Goal: Task Accomplishment & Management: Complete application form

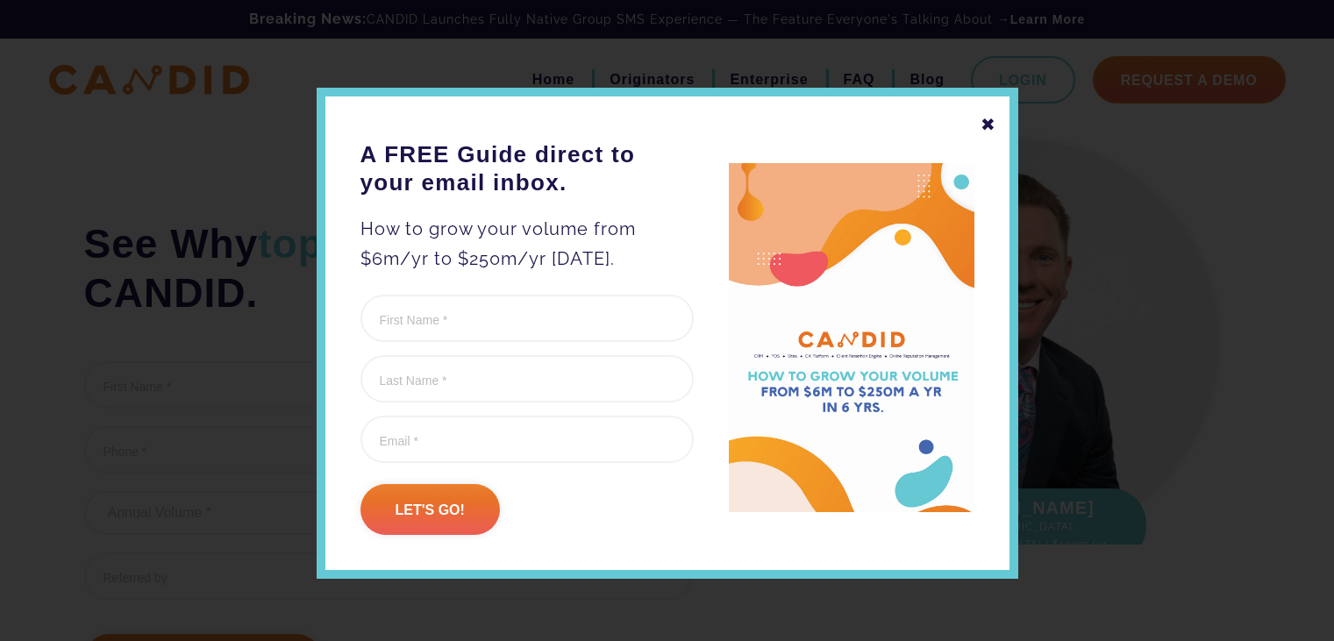
click at [981, 127] on div "✖" at bounding box center [989, 125] width 16 height 30
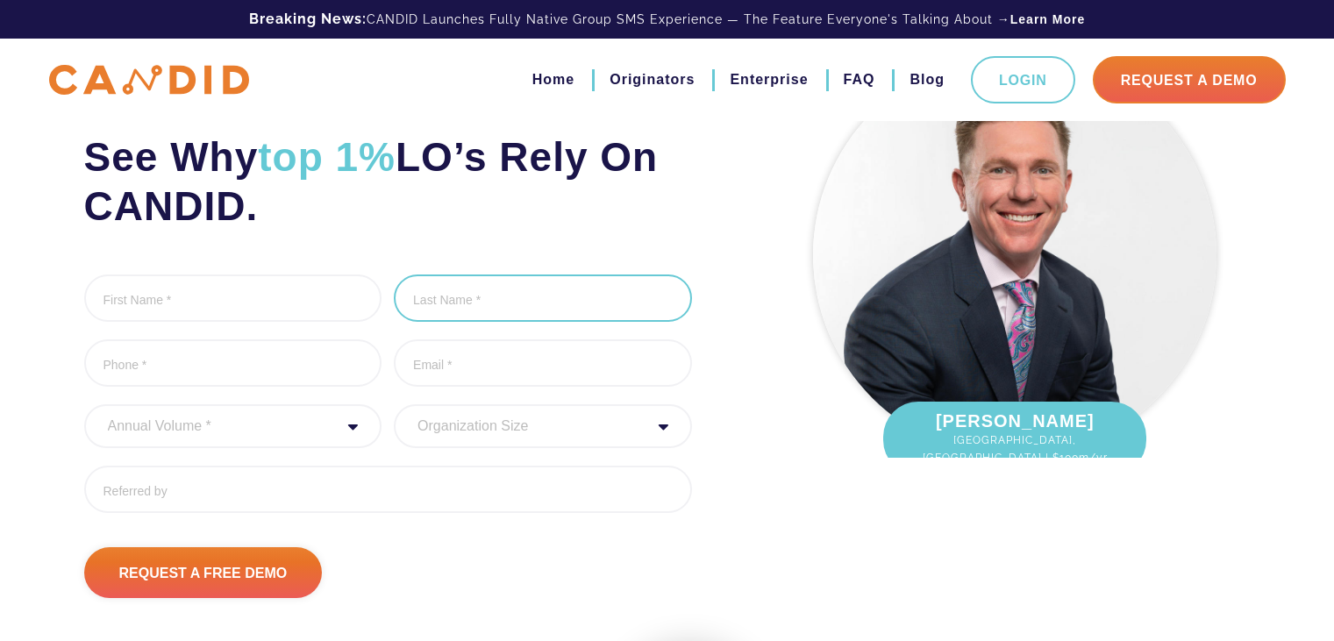
scroll to position [263, 0]
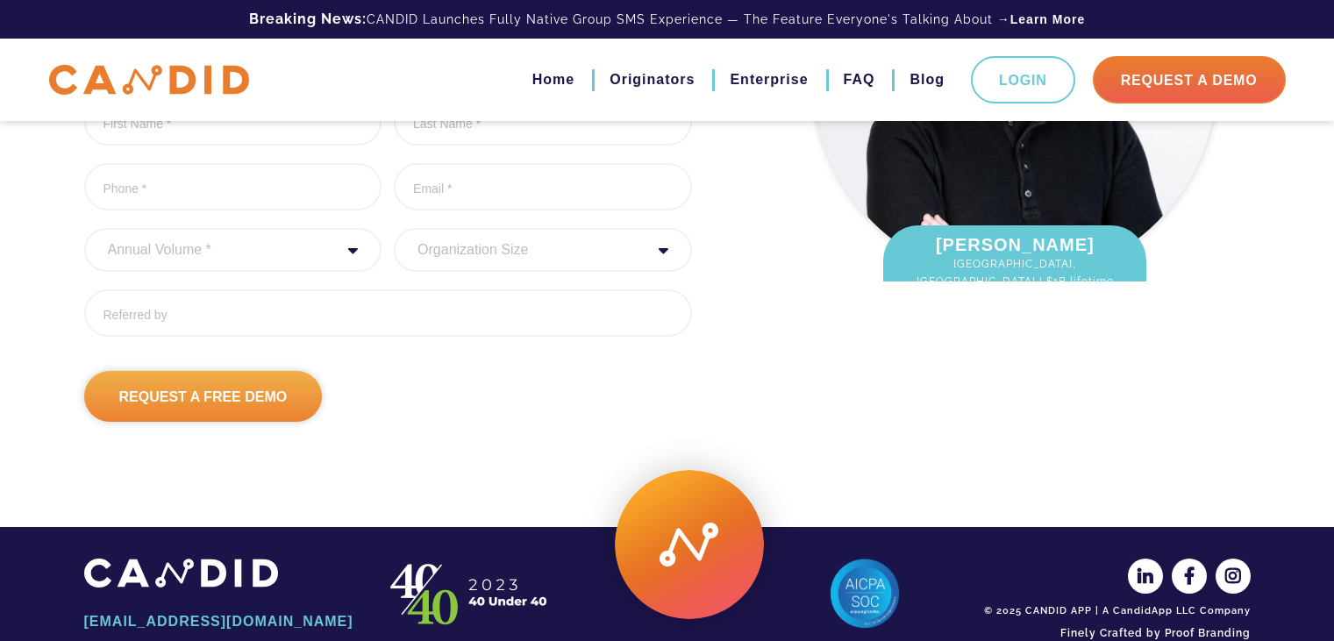
click at [254, 407] on input "Request A Free Demo" at bounding box center [203, 396] width 239 height 51
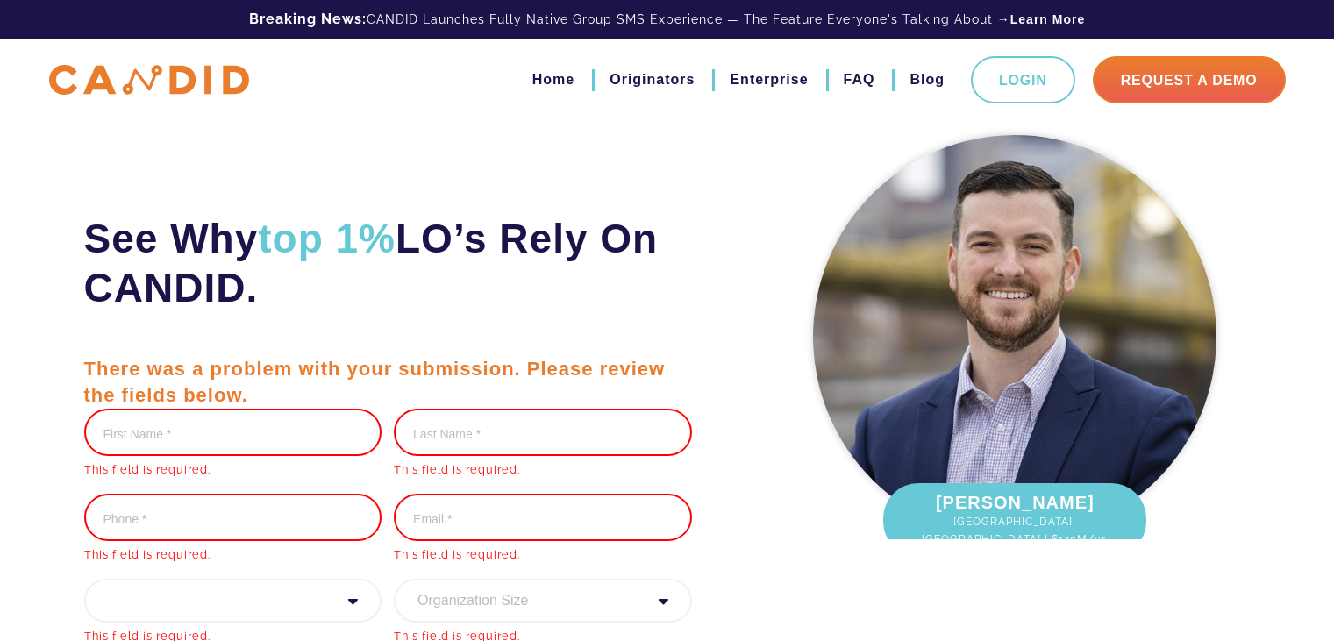
scroll to position [0, 0]
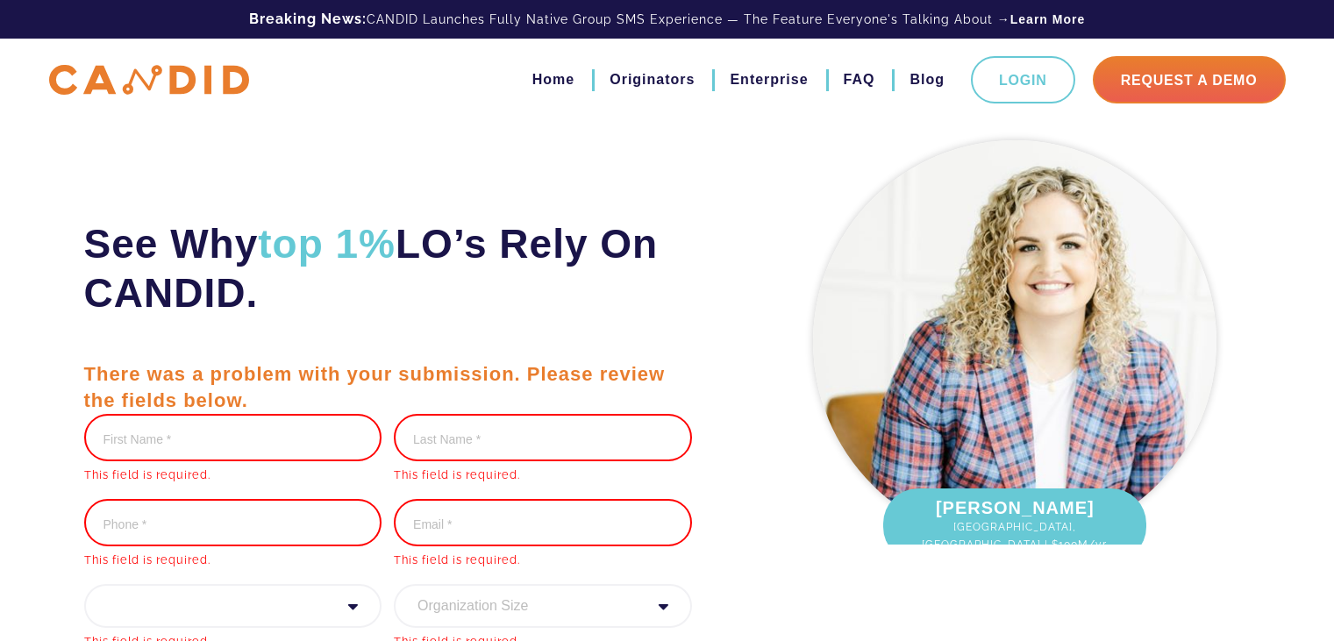
click at [113, 79] on img at bounding box center [149, 80] width 200 height 31
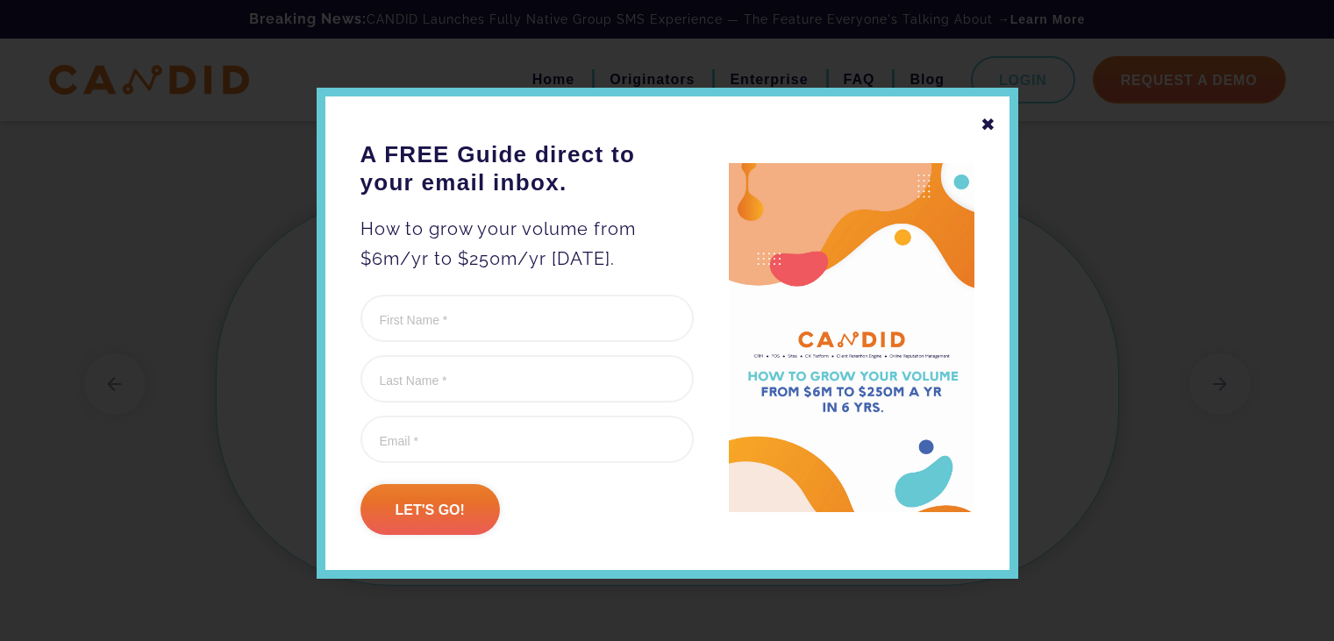
scroll to position [1404, 0]
click at [989, 111] on div "✖" at bounding box center [989, 125] width 16 height 30
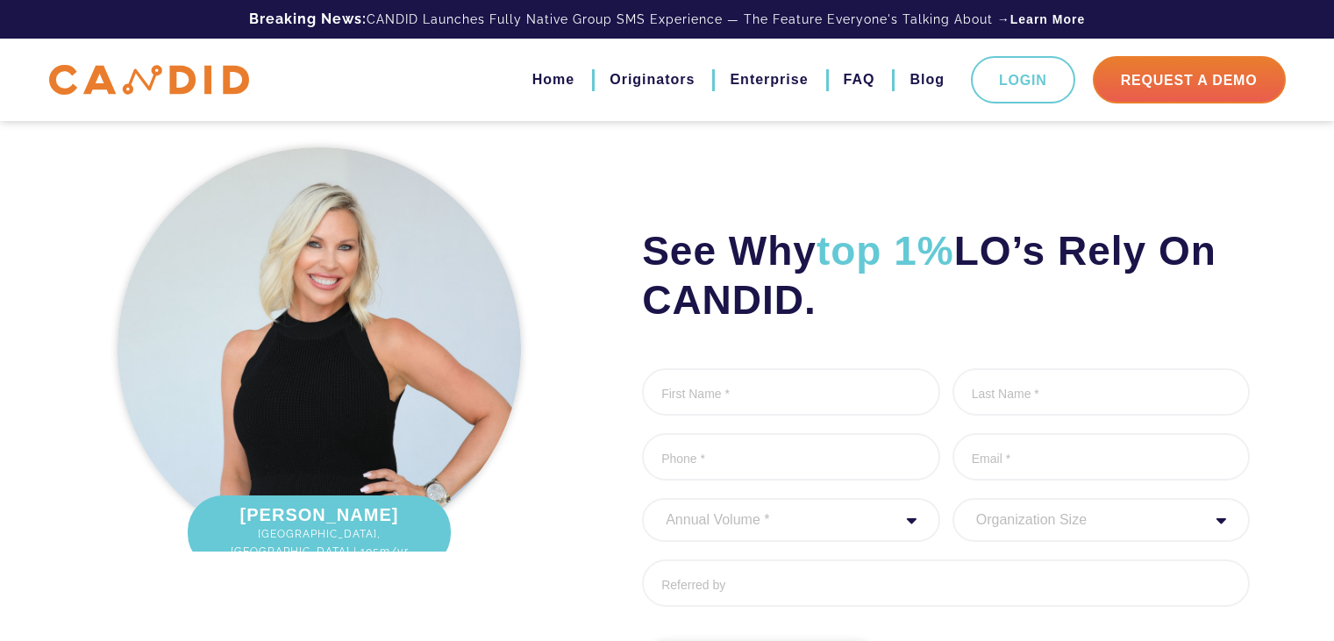
scroll to position [2106, 0]
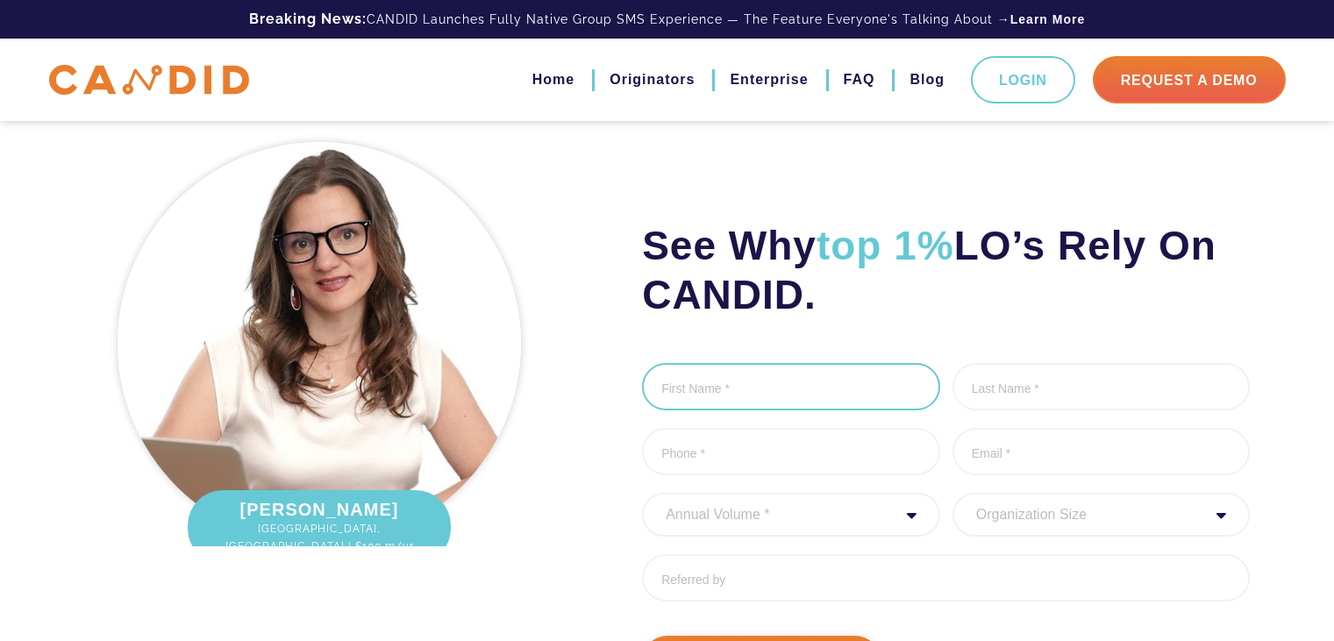
click at [792, 372] on input "First Name *" at bounding box center [791, 386] width 298 height 47
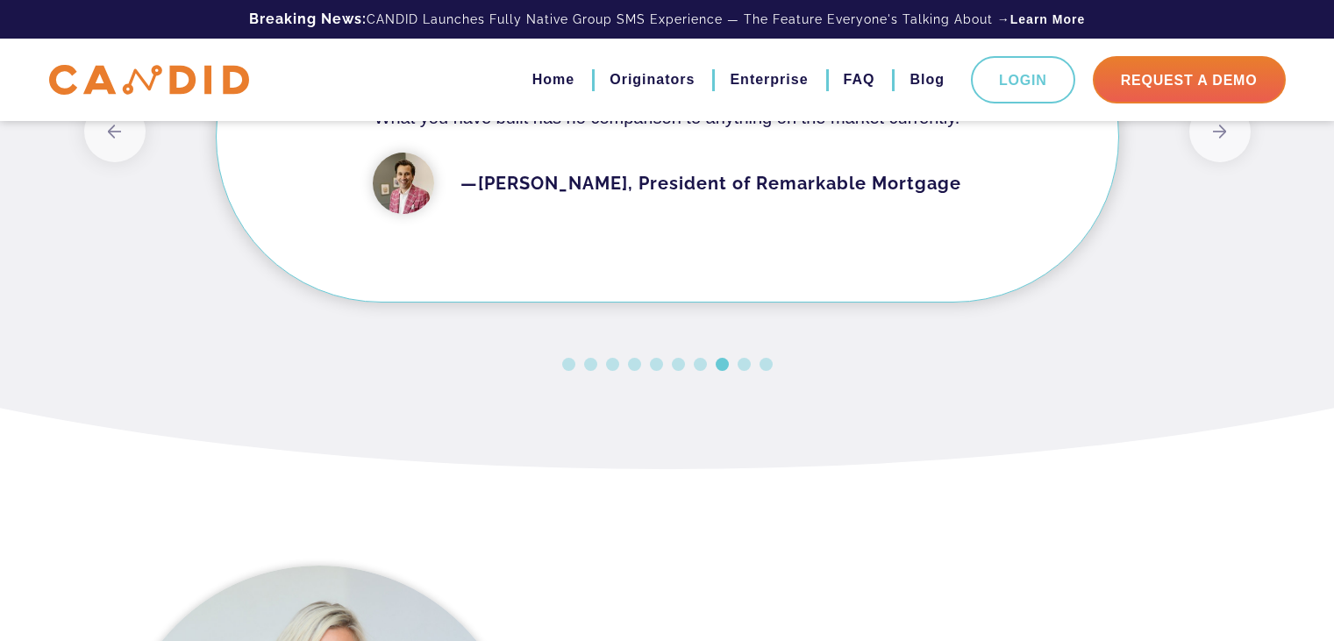
scroll to position [1667, 0]
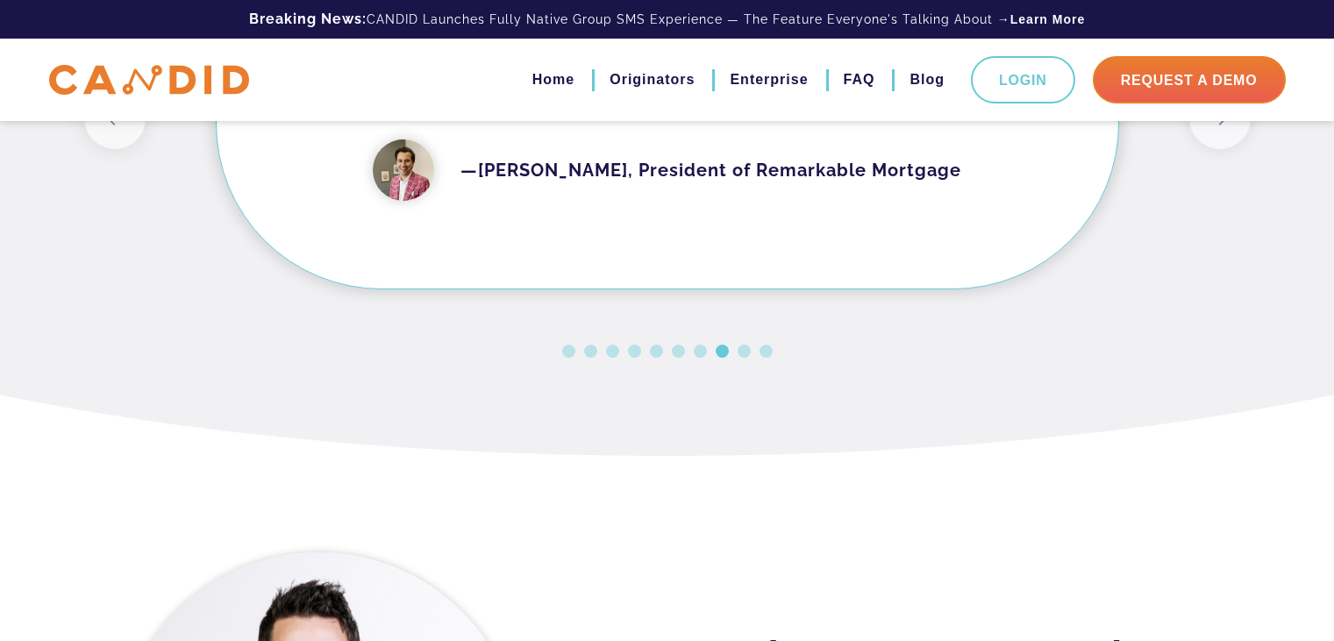
click at [592, 349] on button "2" at bounding box center [590, 351] width 13 height 13
